Goal: Task Accomplishment & Management: Complete application form

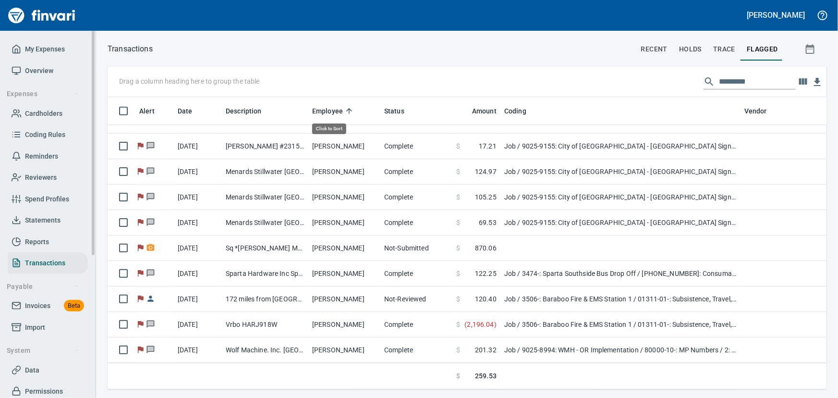
scroll to position [278, 706]
click at [38, 71] on span "Overview" at bounding box center [39, 71] width 28 height 12
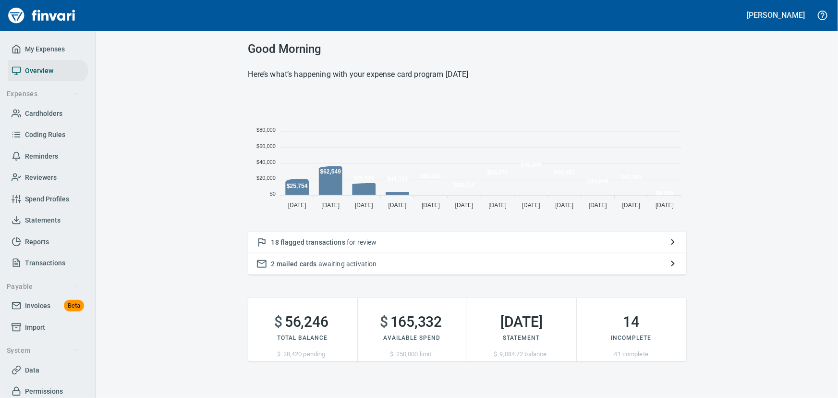
scroll to position [120, 431]
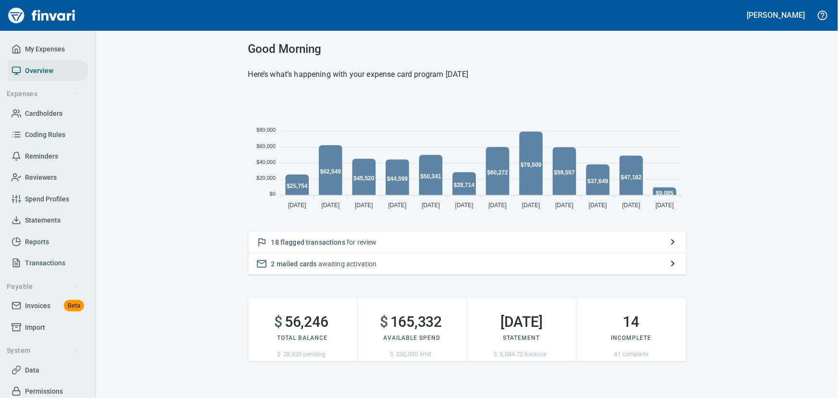
click at [341, 242] on span "flagged transactions" at bounding box center [312, 242] width 65 height 8
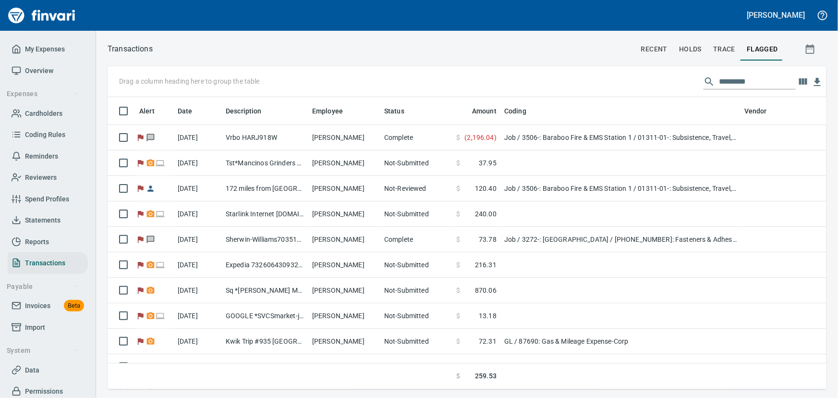
scroll to position [278, 706]
click at [28, 43] on span "My Expenses" at bounding box center [45, 49] width 40 height 12
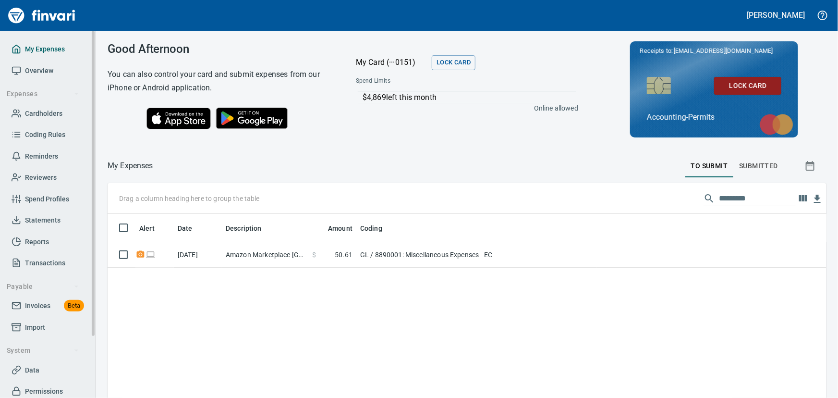
scroll to position [285, 706]
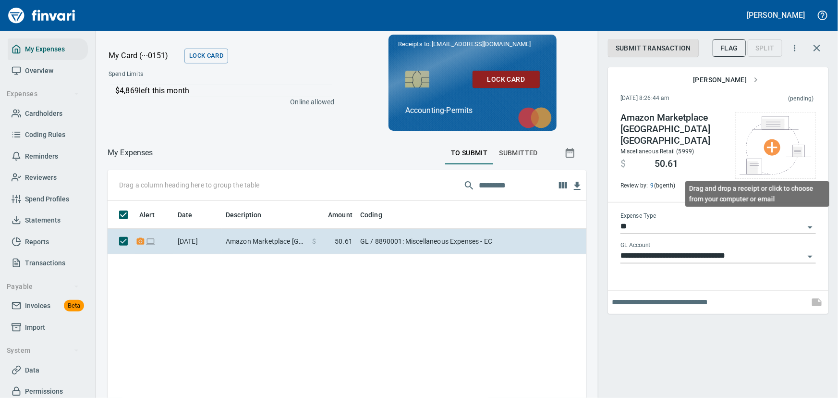
scroll to position [278, 459]
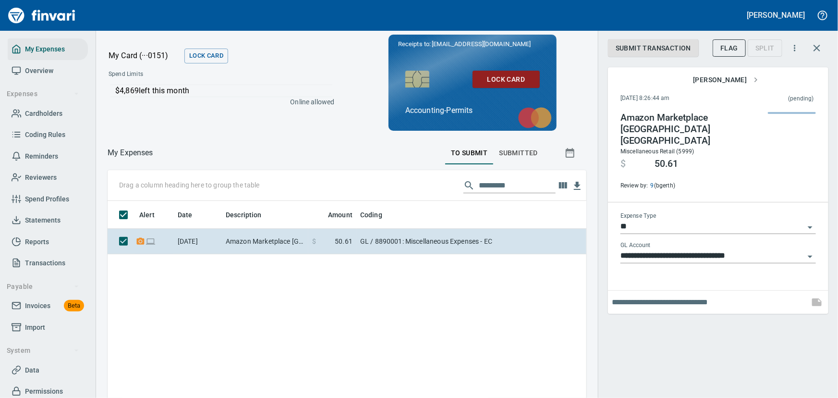
click at [670, 294] on input "text" at bounding box center [708, 301] width 193 height 15
type input "**********"
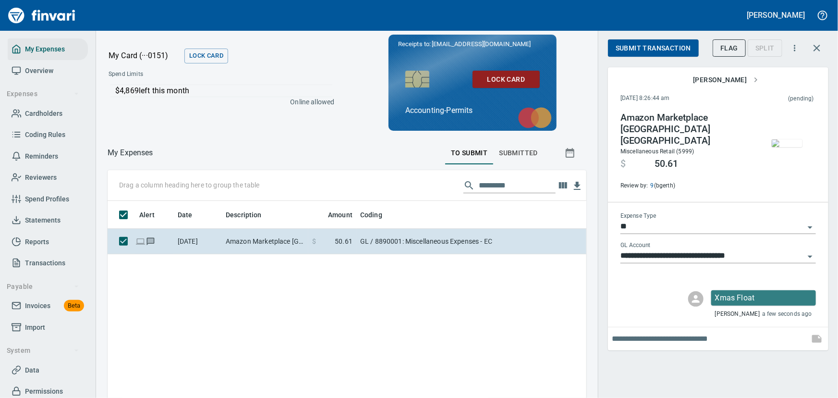
click at [661, 45] on span "Submit Transaction" at bounding box center [653, 48] width 75 height 12
